Goal: Information Seeking & Learning: Understand process/instructions

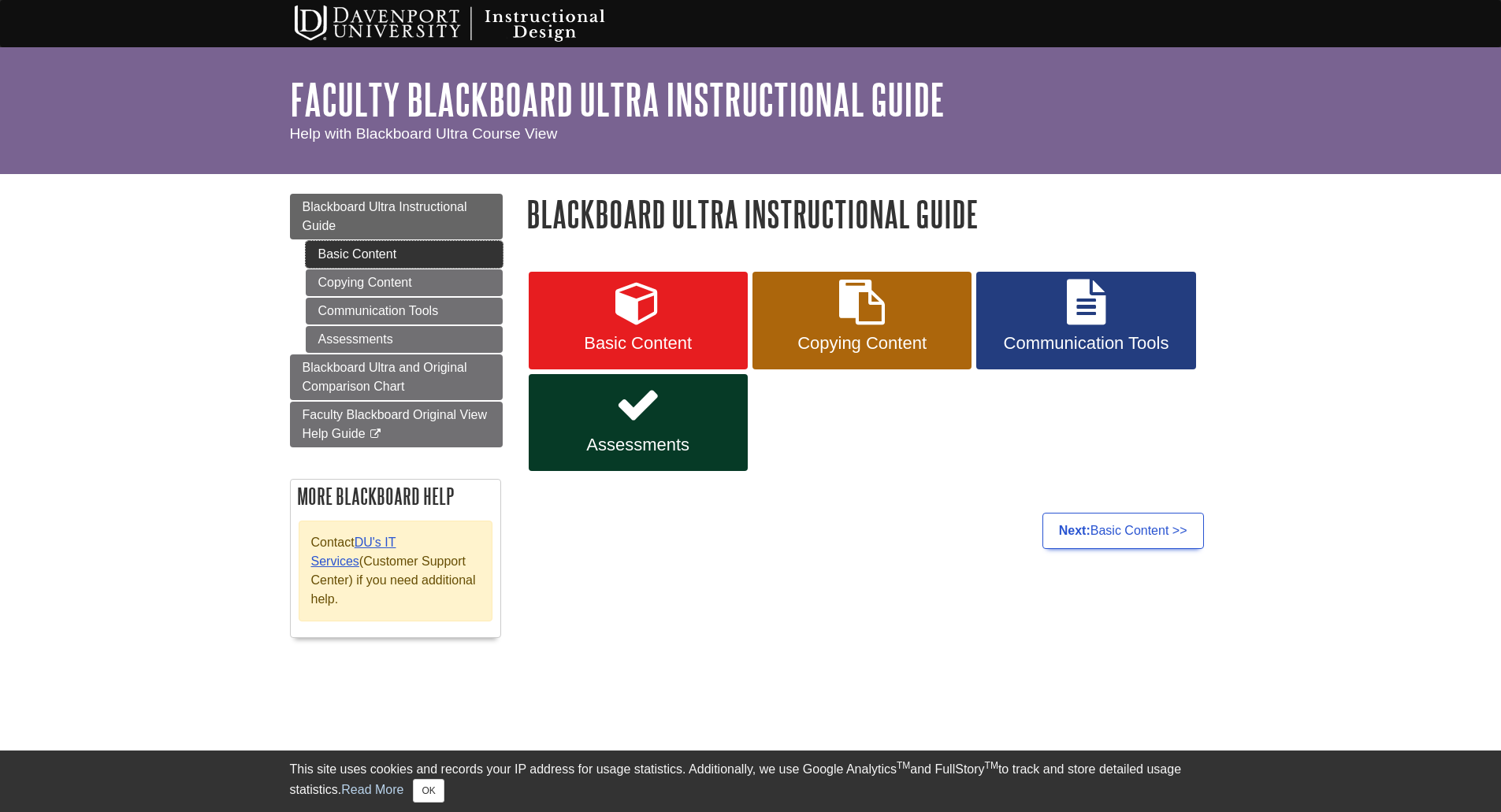
click at [344, 258] on link "Basic Content" at bounding box center [405, 254] width 197 height 27
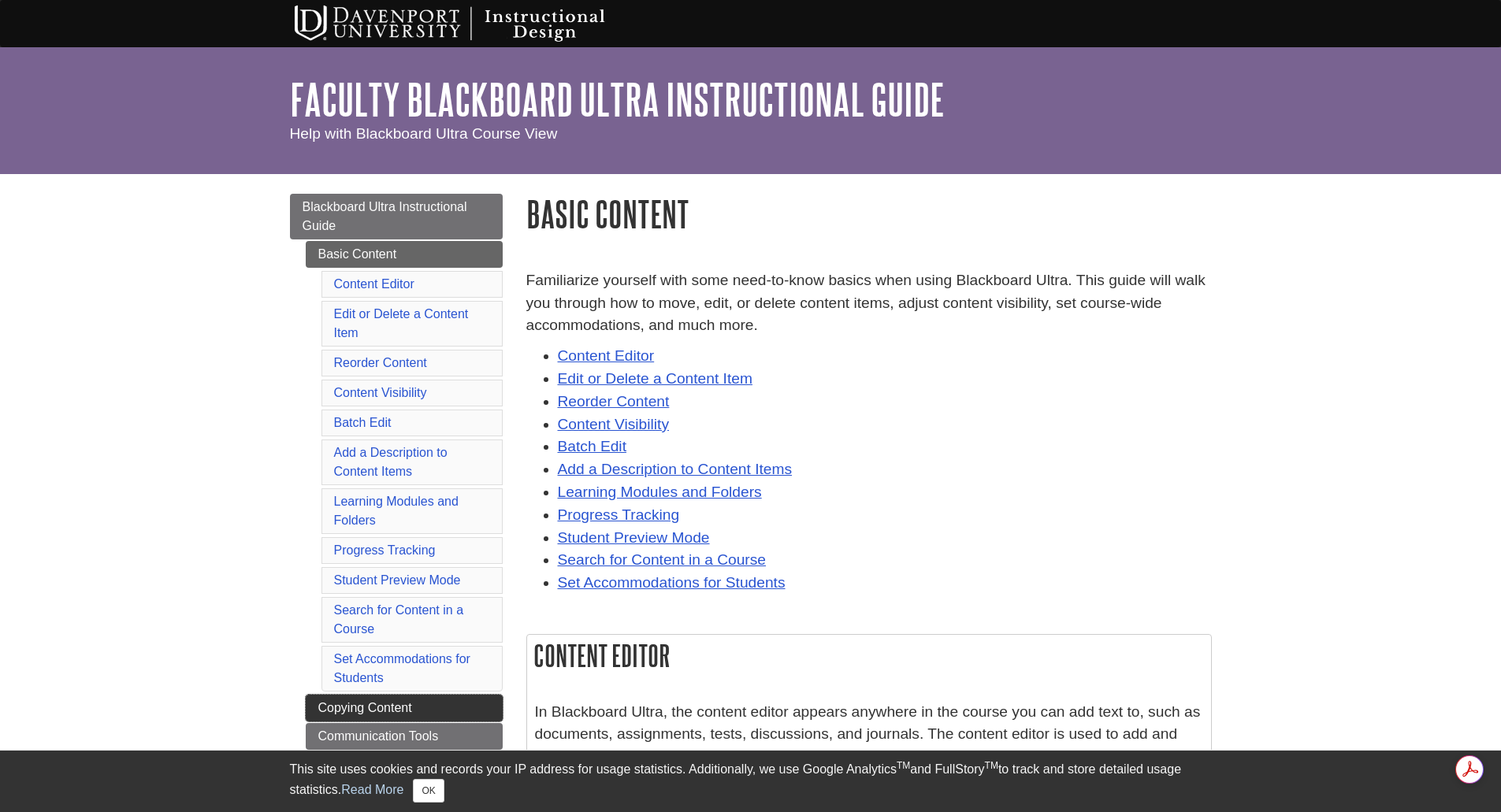
click at [358, 700] on link "Copying Content" at bounding box center [405, 708] width 197 height 27
